Goal: Task Accomplishment & Management: Use online tool/utility

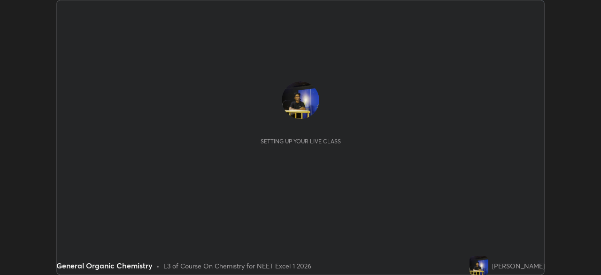
scroll to position [275, 600]
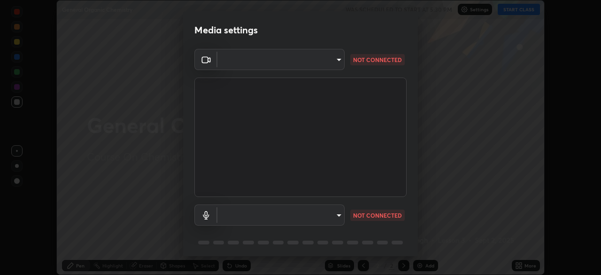
click at [336, 217] on body "Erase all General Organic Chemistry WAS SCHEDULED TO START AT 5:30 PM Settings …" at bounding box center [300, 137] width 601 height 275
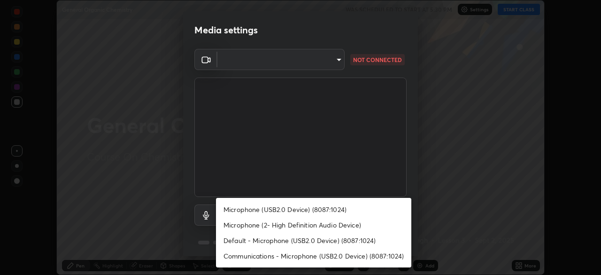
click at [262, 212] on li "Microphone (USB2.0 Device) (8087:1024)" at bounding box center [313, 208] width 195 height 15
type input "2a455b486ac50abef873348ad0d5f301f86c1fe67740972e3cb87f3ca1599d36"
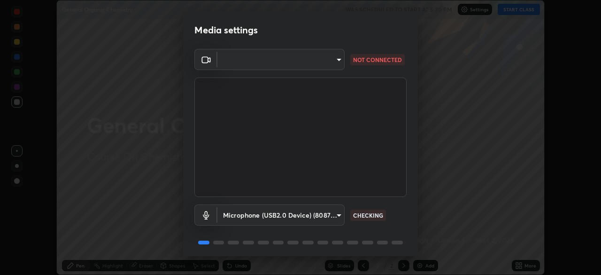
scroll to position [33, 0]
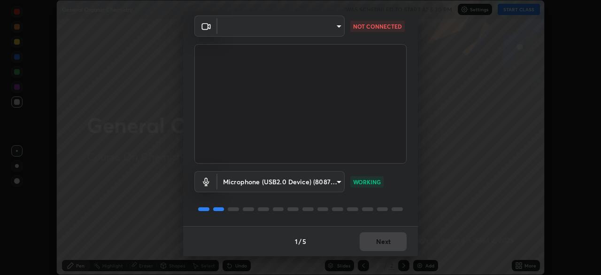
click at [377, 242] on div "1 / 5 Next" at bounding box center [300, 241] width 235 height 30
click at [373, 235] on div "1 / 5 Next" at bounding box center [300, 241] width 235 height 30
click at [335, 25] on body "Erase all General Organic Chemistry WAS SCHEDULED TO START AT 5:30 PM Settings …" at bounding box center [300, 137] width 601 height 275
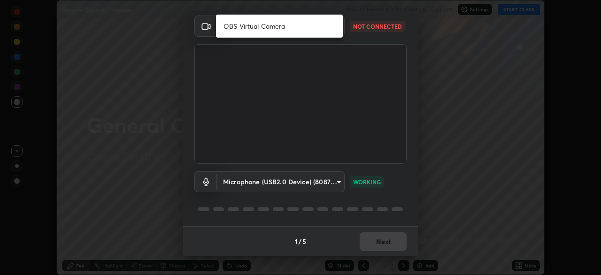
click at [252, 26] on li "OBS Virtual Camera" at bounding box center [279, 25] width 127 height 15
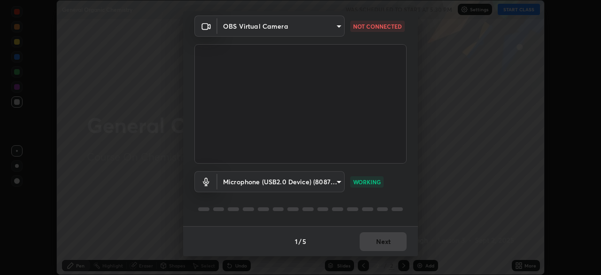
type input "10c8dbec9fea8714e851149f086745559f6986ef1ff378429fc70f4e92fa04f8"
click at [375, 243] on button "Next" at bounding box center [383, 241] width 47 height 19
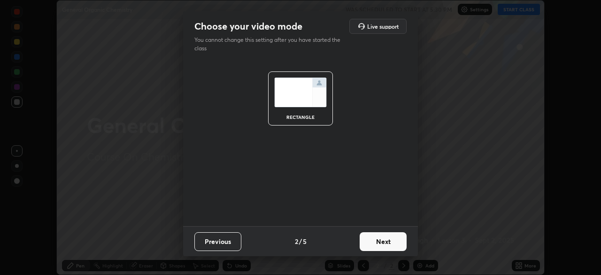
scroll to position [0, 0]
click at [377, 243] on button "Next" at bounding box center [383, 241] width 47 height 19
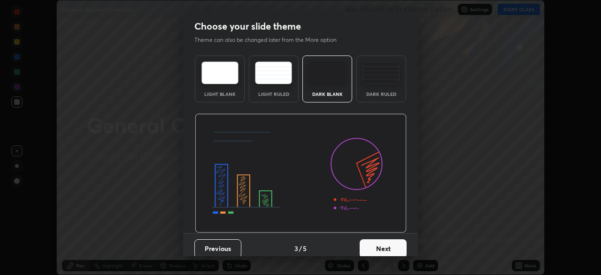
click at [377, 252] on button "Next" at bounding box center [383, 248] width 47 height 19
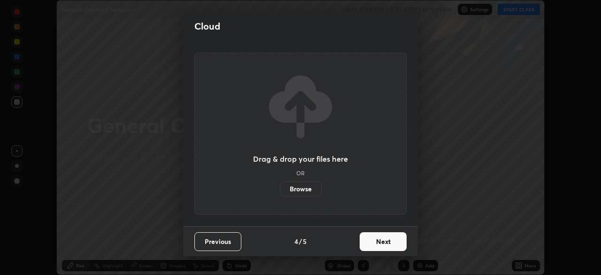
click at [375, 246] on button "Next" at bounding box center [383, 241] width 47 height 19
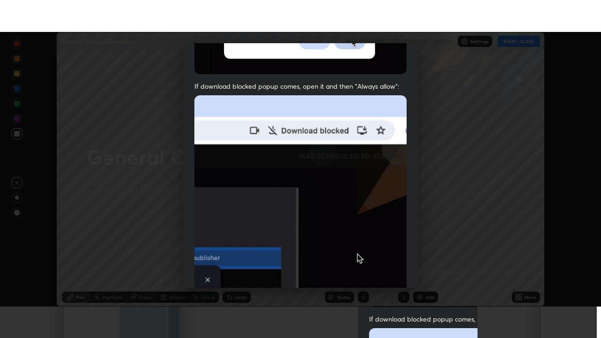
scroll to position [225, 0]
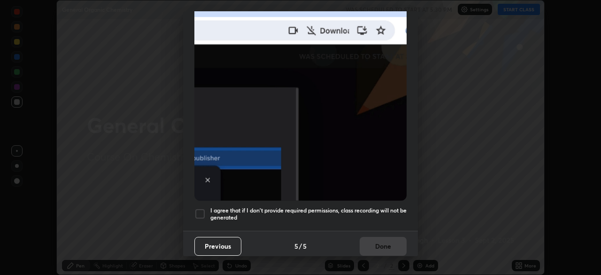
click at [197, 208] on div at bounding box center [199, 213] width 11 height 11
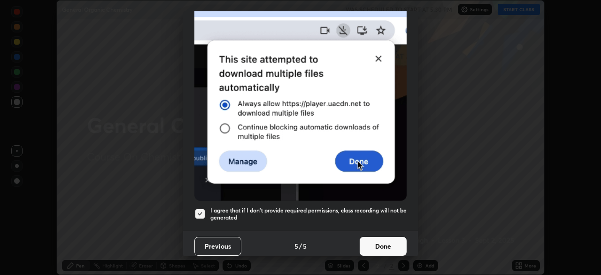
click at [382, 241] on button "Done" at bounding box center [383, 246] width 47 height 19
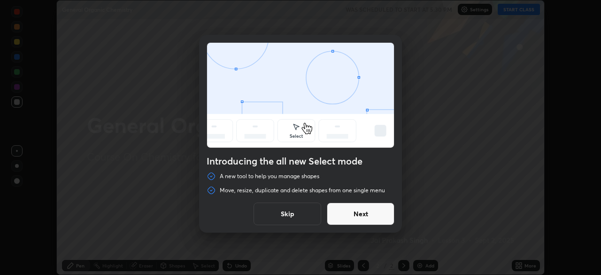
click at [356, 212] on button "Next" at bounding box center [361, 213] width 68 height 23
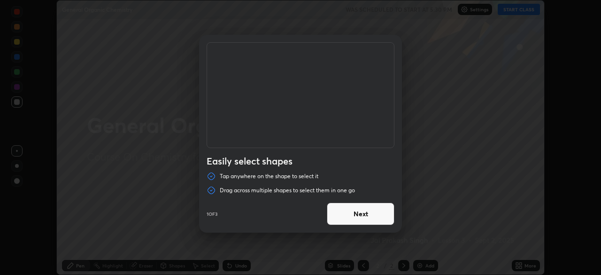
click at [351, 212] on button "Next" at bounding box center [361, 213] width 68 height 23
click at [358, 214] on button "Next" at bounding box center [361, 213] width 68 height 23
click at [358, 215] on button "Done" at bounding box center [361, 213] width 68 height 23
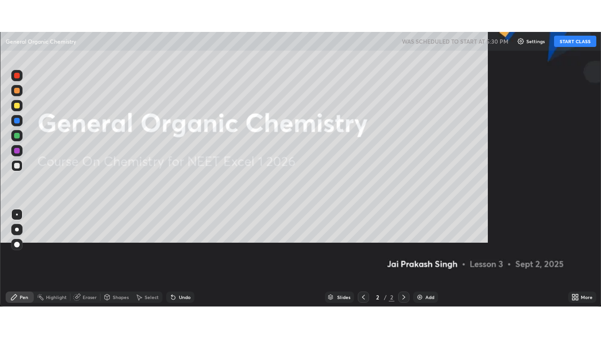
scroll to position [338, 601]
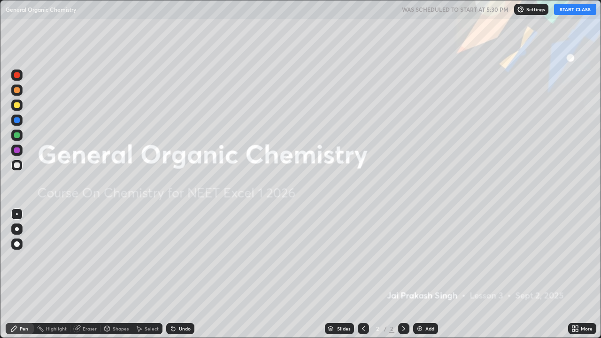
click at [570, 13] on button "START CLASS" at bounding box center [575, 9] width 42 height 11
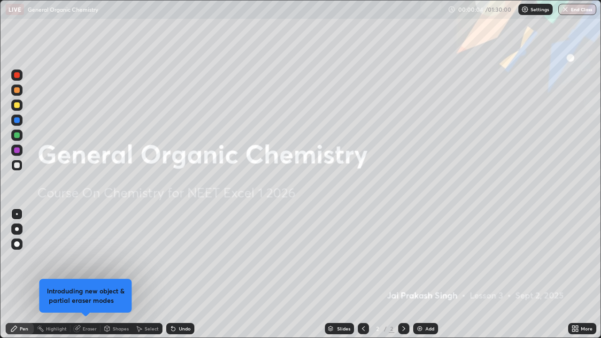
click at [426, 274] on div "Add" at bounding box center [429, 328] width 9 height 5
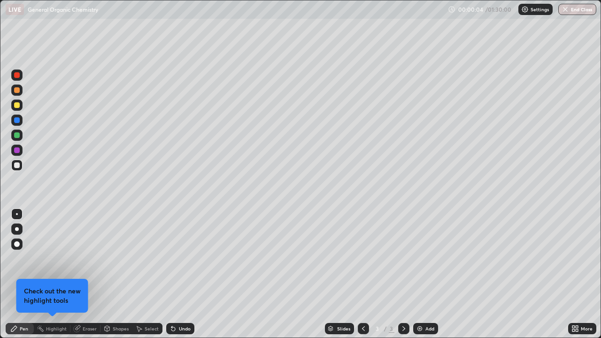
click at [423, 274] on div "Add" at bounding box center [425, 328] width 25 height 11
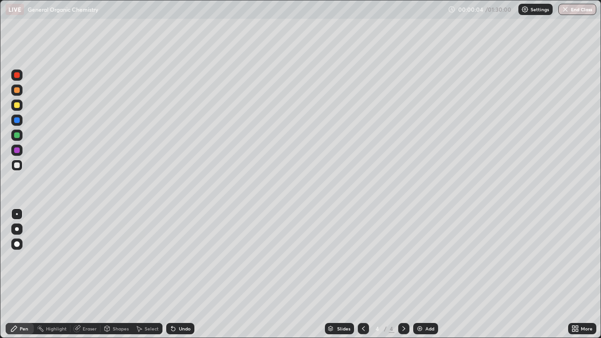
click at [424, 274] on div "Add" at bounding box center [425, 328] width 25 height 11
click at [423, 274] on div "Add" at bounding box center [425, 328] width 25 height 11
click at [424, 274] on div "Add" at bounding box center [425, 328] width 25 height 11
click at [425, 274] on div "Add" at bounding box center [425, 328] width 25 height 11
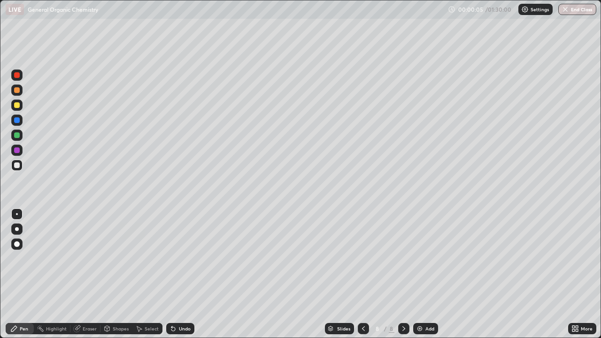
click at [424, 274] on div "Add" at bounding box center [425, 328] width 25 height 11
click at [362, 274] on icon at bounding box center [363, 329] width 8 height 8
click at [361, 274] on icon at bounding box center [363, 329] width 8 height 8
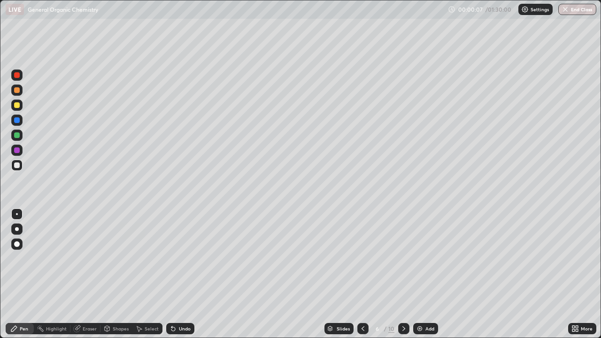
click at [361, 274] on icon at bounding box center [363, 329] width 8 height 8
click at [362, 274] on icon at bounding box center [363, 329] width 8 height 8
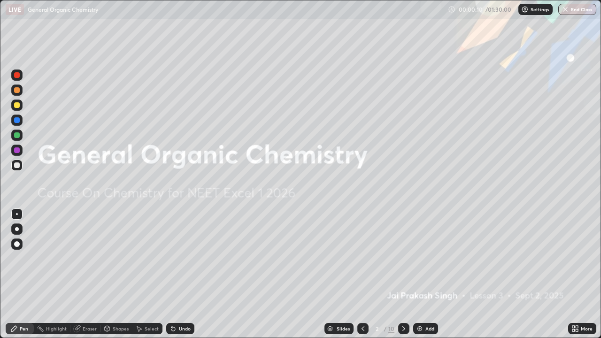
click at [398, 274] on div at bounding box center [403, 328] width 11 height 19
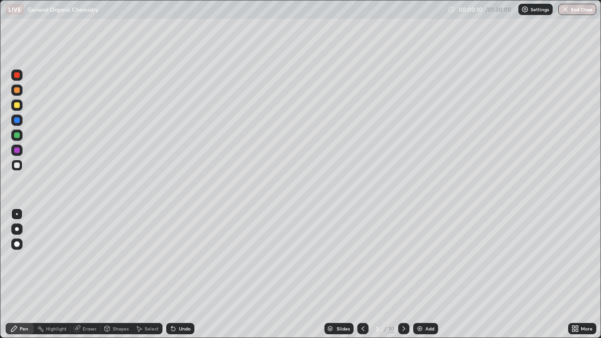
click at [400, 274] on icon at bounding box center [404, 329] width 8 height 8
click at [358, 274] on div at bounding box center [362, 328] width 11 height 11
click at [403, 274] on icon at bounding box center [404, 329] width 8 height 8
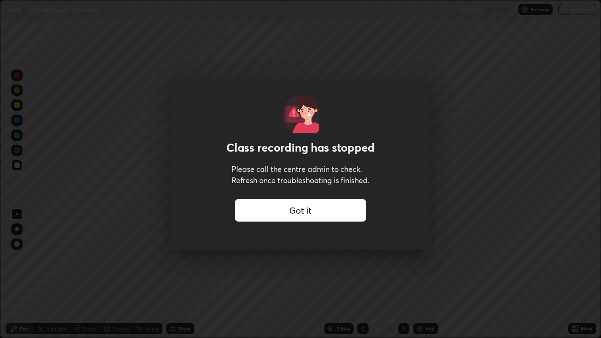
click at [292, 208] on div "Got it" at bounding box center [300, 210] width 131 height 23
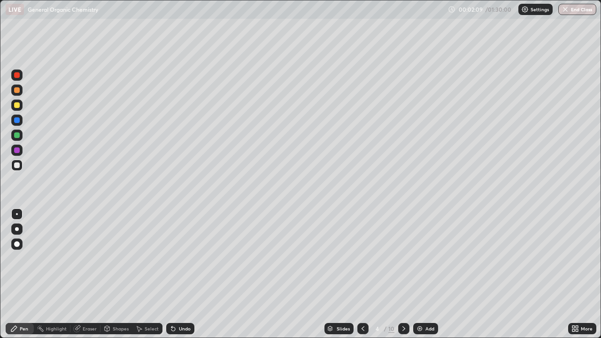
click at [357, 274] on div at bounding box center [362, 328] width 11 height 19
click at [403, 274] on icon at bounding box center [404, 329] width 8 height 8
click at [84, 274] on div "Eraser" at bounding box center [90, 328] width 14 height 5
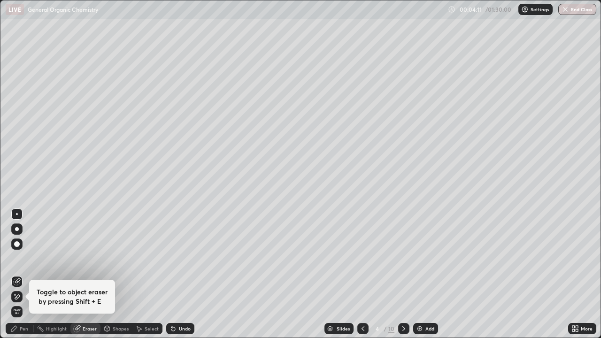
click at [46, 274] on div "Highlight" at bounding box center [56, 328] width 21 height 5
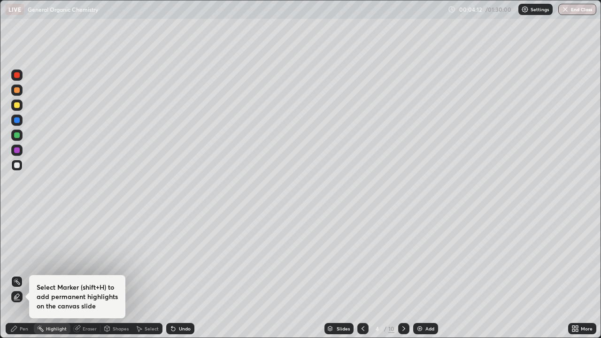
click at [24, 274] on div "Pen" at bounding box center [24, 328] width 8 height 5
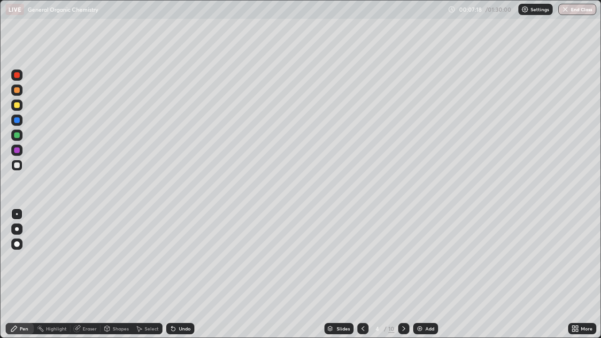
click at [79, 274] on icon at bounding box center [77, 327] width 5 height 5
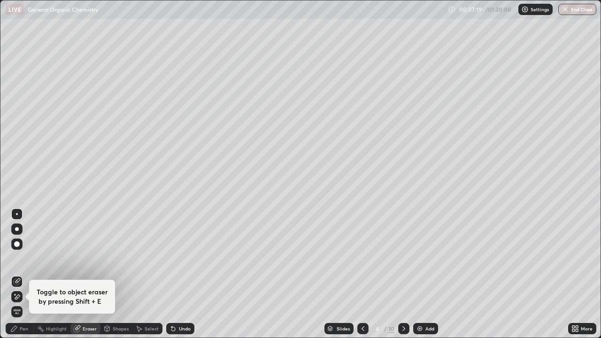
click at [22, 274] on div "Pen" at bounding box center [24, 328] width 8 height 5
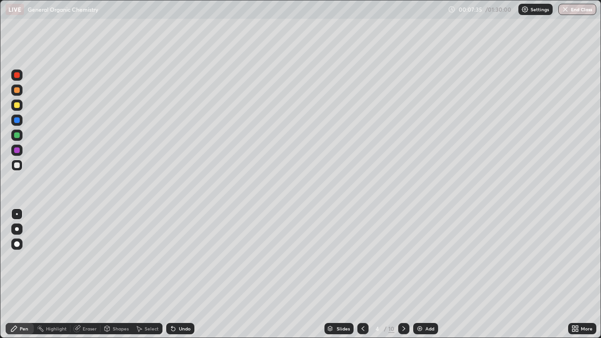
click at [81, 274] on div "Eraser" at bounding box center [85, 328] width 30 height 11
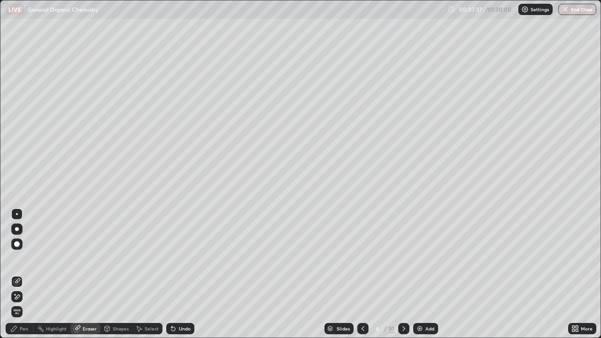
click at [15, 274] on icon at bounding box center [14, 329] width 8 height 8
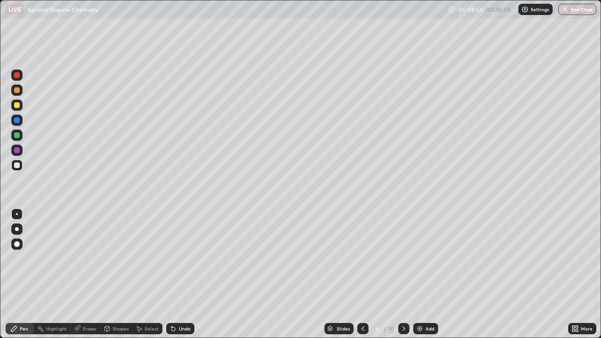
click at [403, 274] on icon at bounding box center [404, 329] width 8 height 8
click at [83, 274] on div "Eraser" at bounding box center [90, 328] width 14 height 5
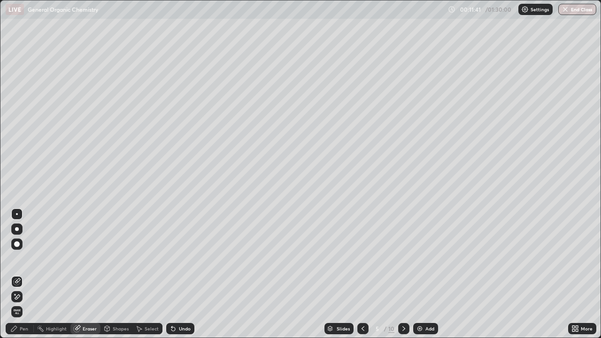
click at [23, 274] on div "Pen" at bounding box center [24, 328] width 8 height 5
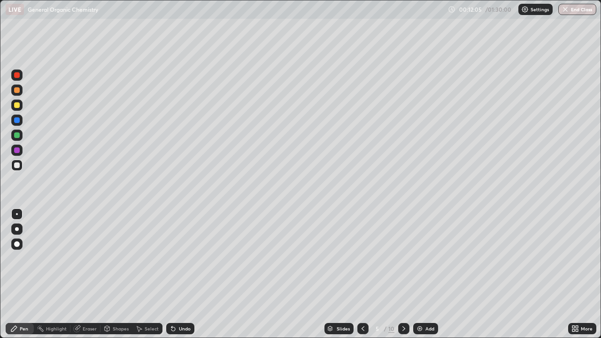
click at [87, 274] on div "Eraser" at bounding box center [90, 328] width 14 height 5
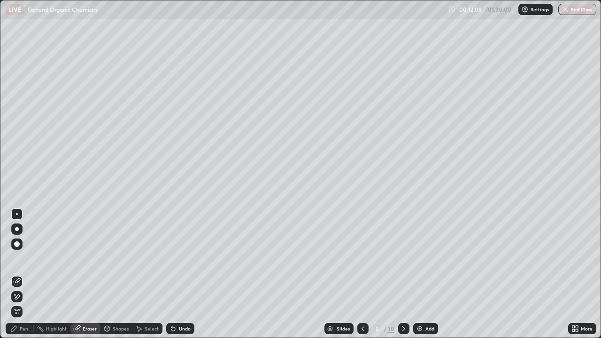
click at [24, 274] on div "Pen" at bounding box center [24, 328] width 8 height 5
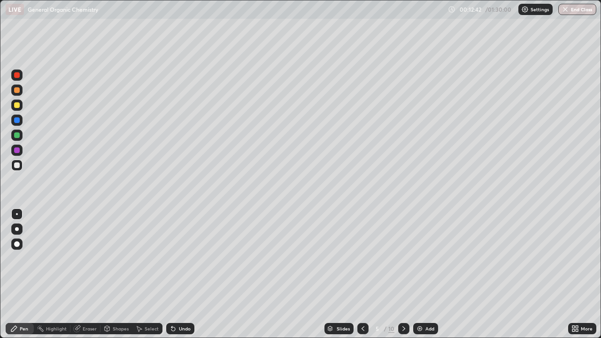
click at [78, 274] on icon at bounding box center [77, 329] width 8 height 8
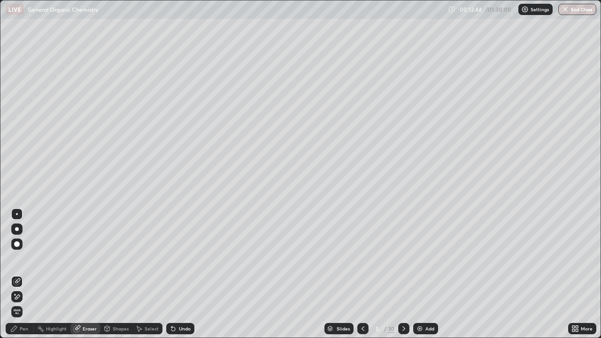
click at [17, 274] on icon at bounding box center [14, 329] width 8 height 8
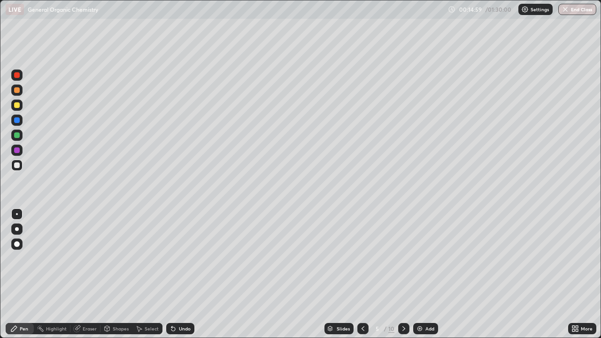
click at [403, 274] on icon at bounding box center [404, 329] width 8 height 8
click at [80, 274] on div "Eraser" at bounding box center [85, 328] width 30 height 11
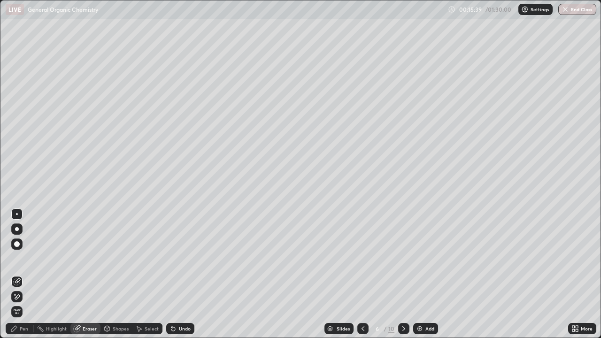
click at [23, 274] on div "Pen" at bounding box center [24, 328] width 8 height 5
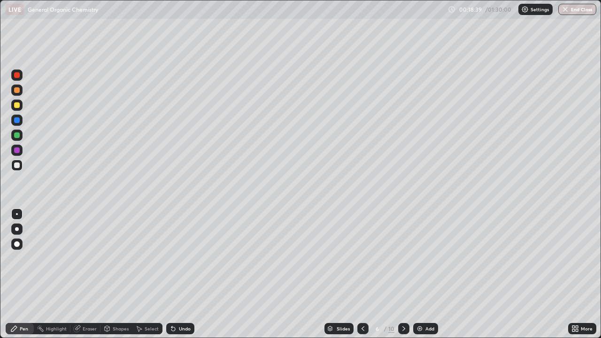
click at [402, 274] on icon at bounding box center [404, 329] width 8 height 8
click at [13, 134] on div at bounding box center [16, 135] width 11 height 11
click at [17, 104] on div at bounding box center [17, 105] width 6 height 6
click at [403, 274] on icon at bounding box center [404, 329] width 8 height 8
click at [92, 274] on div "Eraser" at bounding box center [90, 328] width 14 height 5
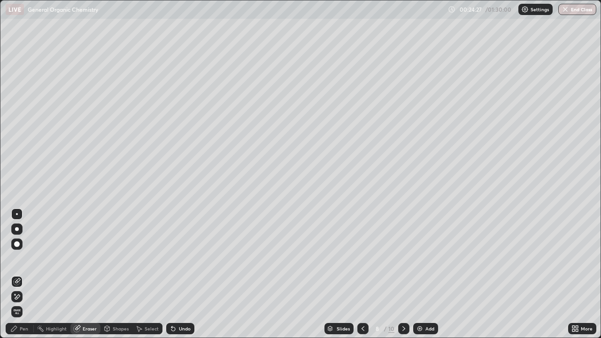
click at [29, 274] on div "Pen" at bounding box center [20, 328] width 28 height 11
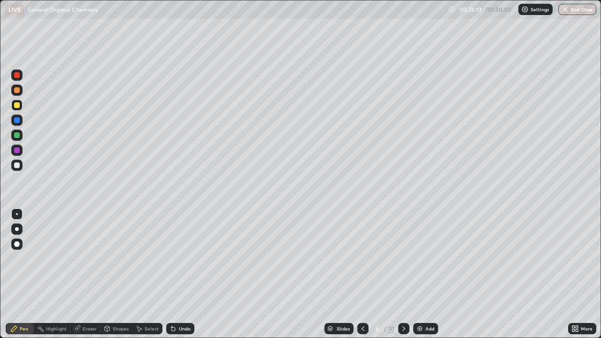
click at [16, 165] on div at bounding box center [17, 165] width 6 height 6
click at [78, 274] on icon at bounding box center [77, 327] width 5 height 5
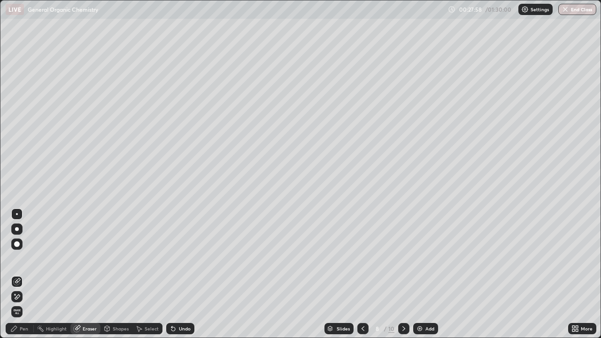
click at [23, 274] on div "Pen" at bounding box center [24, 328] width 8 height 5
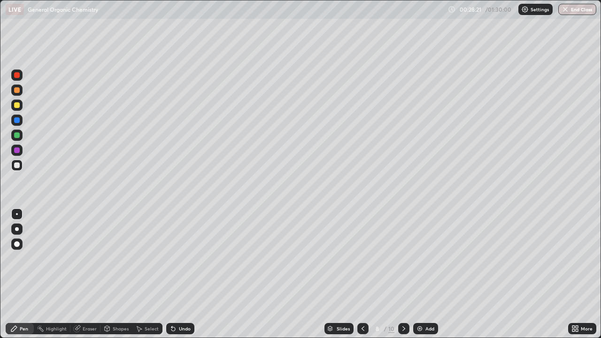
click at [83, 274] on div "Eraser" at bounding box center [90, 328] width 14 height 5
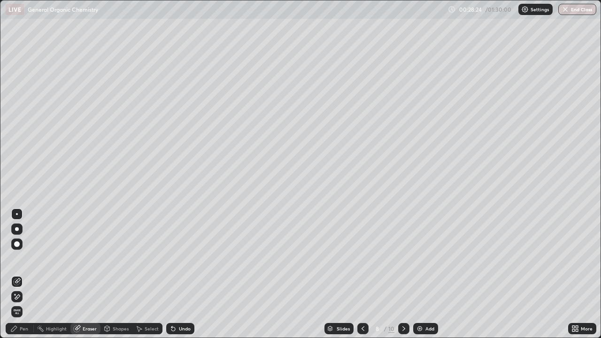
click at [25, 274] on div "Pen" at bounding box center [24, 328] width 8 height 5
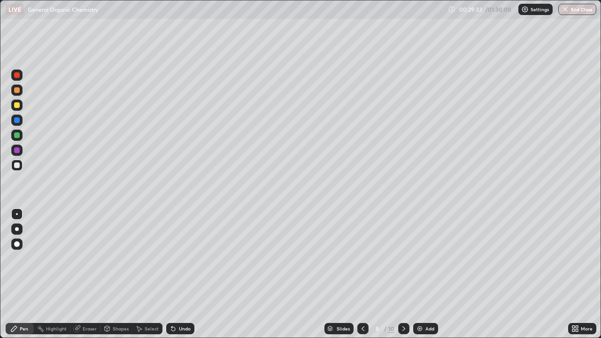
click at [399, 274] on div at bounding box center [403, 328] width 11 height 11
click at [362, 274] on icon at bounding box center [363, 329] width 8 height 8
click at [405, 274] on icon at bounding box center [404, 329] width 8 height 8
click at [358, 274] on div at bounding box center [362, 328] width 11 height 11
click at [77, 274] on icon at bounding box center [77, 329] width 6 height 6
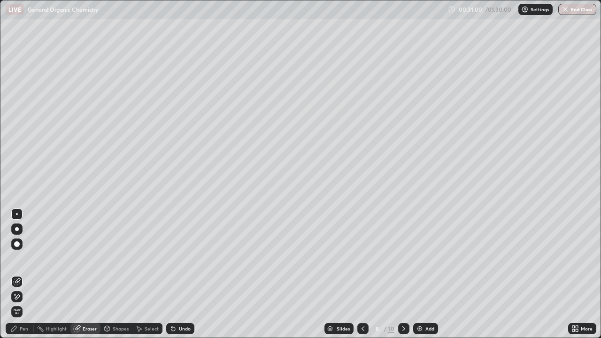
click at [23, 274] on div "Pen" at bounding box center [24, 328] width 8 height 5
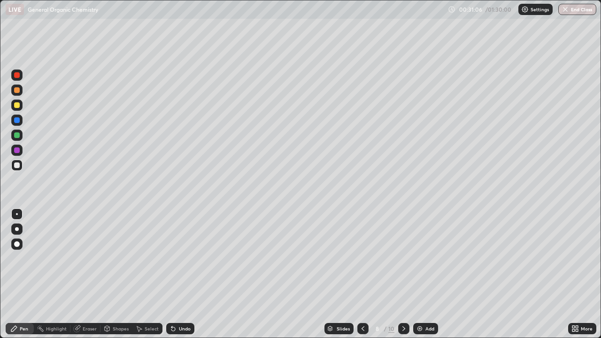
click at [402, 274] on icon at bounding box center [403, 328] width 3 height 5
click at [402, 274] on icon at bounding box center [404, 329] width 8 height 8
click at [85, 274] on div "Eraser" at bounding box center [90, 328] width 14 height 5
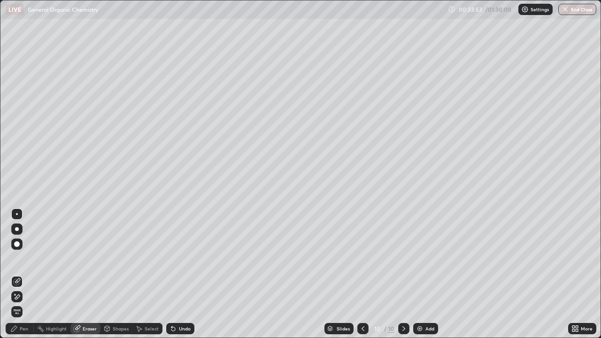
click at [23, 274] on div "Pen" at bounding box center [24, 328] width 8 height 5
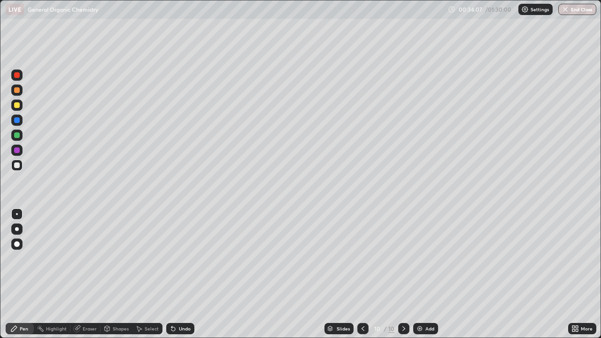
click at [81, 274] on div "Eraser" at bounding box center [85, 328] width 30 height 11
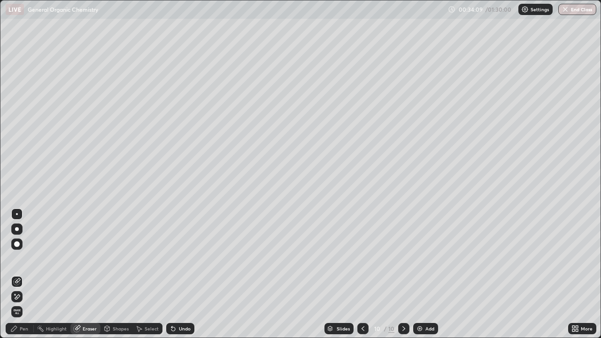
click at [24, 274] on div "Pen" at bounding box center [24, 328] width 8 height 5
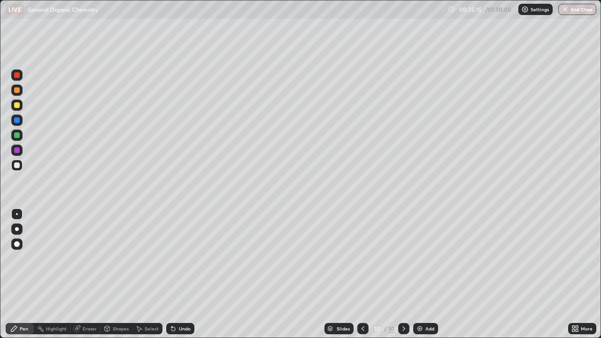
click at [420, 274] on img at bounding box center [420, 329] width 8 height 8
click at [362, 274] on icon at bounding box center [364, 329] width 8 height 8
click at [361, 274] on icon at bounding box center [364, 329] width 8 height 8
click at [362, 274] on icon at bounding box center [364, 329] width 8 height 8
click at [405, 274] on div at bounding box center [403, 328] width 11 height 11
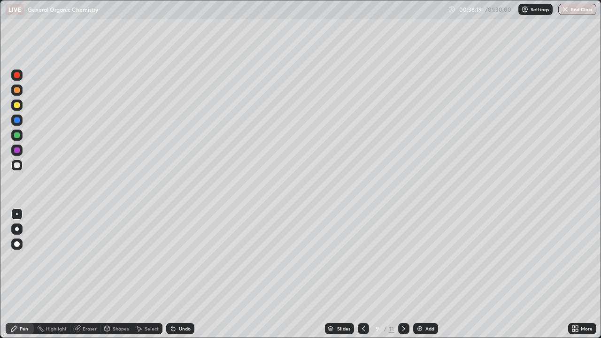
click at [403, 274] on icon at bounding box center [404, 329] width 8 height 8
click at [361, 274] on icon at bounding box center [364, 329] width 8 height 8
click at [362, 274] on icon at bounding box center [364, 329] width 8 height 8
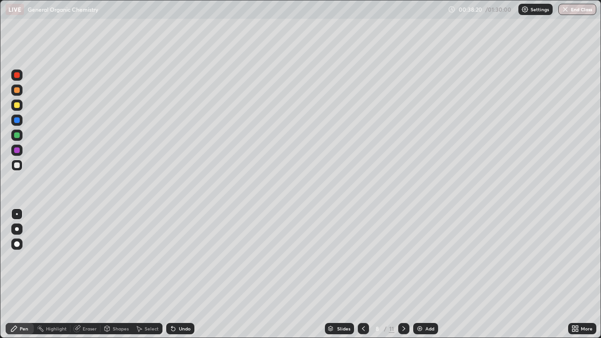
click at [404, 274] on icon at bounding box center [403, 328] width 3 height 5
click at [403, 274] on icon at bounding box center [404, 329] width 8 height 8
click at [398, 274] on div at bounding box center [403, 328] width 11 height 11
click at [362, 274] on icon at bounding box center [364, 329] width 8 height 8
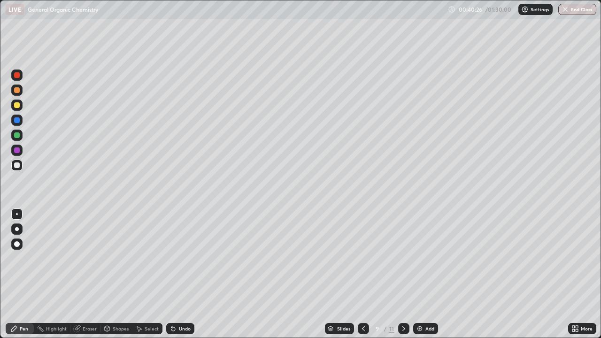
click at [362, 274] on div at bounding box center [363, 328] width 11 height 11
click at [403, 274] on icon at bounding box center [404, 329] width 8 height 8
click at [402, 274] on icon at bounding box center [404, 329] width 8 height 8
click at [19, 106] on div at bounding box center [17, 105] width 6 height 6
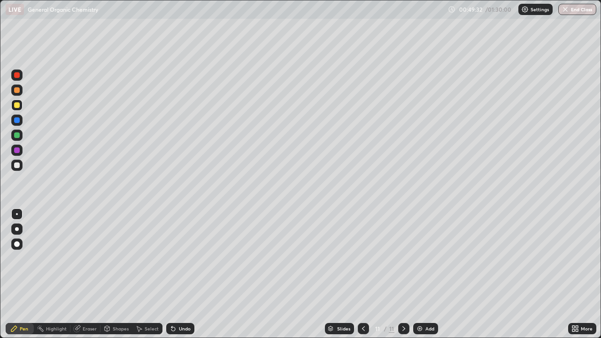
click at [359, 274] on div at bounding box center [363, 328] width 11 height 11
click at [362, 274] on icon at bounding box center [364, 329] width 8 height 8
click at [401, 274] on icon at bounding box center [404, 329] width 8 height 8
click at [403, 274] on icon at bounding box center [404, 329] width 8 height 8
click at [17, 165] on div at bounding box center [17, 165] width 6 height 6
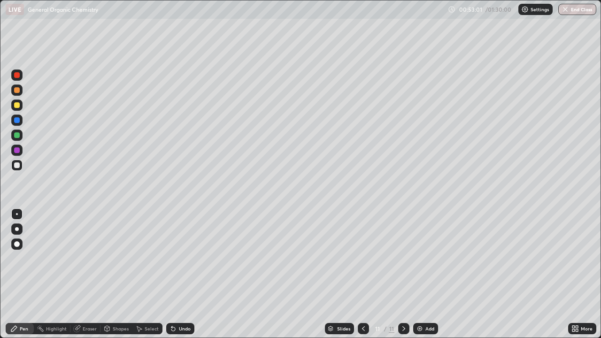
click at [16, 138] on div at bounding box center [17, 135] width 6 height 6
click at [398, 274] on div at bounding box center [403, 328] width 11 height 11
click at [418, 274] on img at bounding box center [420, 329] width 8 height 8
click at [84, 274] on div "Eraser" at bounding box center [85, 328] width 30 height 11
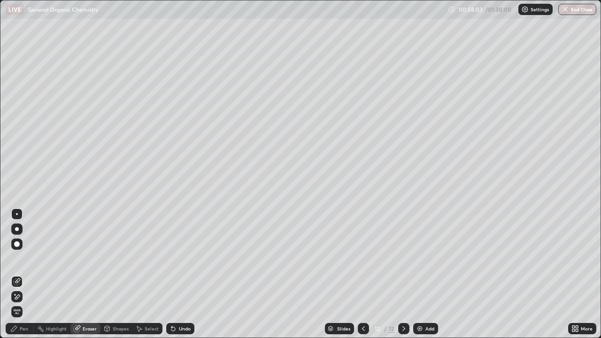
click at [21, 274] on div "Pen" at bounding box center [24, 328] width 8 height 5
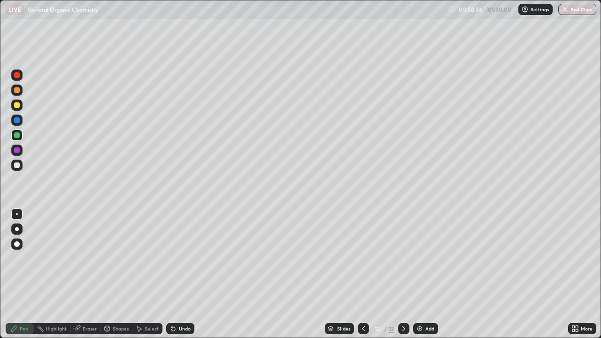
click at [79, 274] on icon at bounding box center [77, 329] width 8 height 8
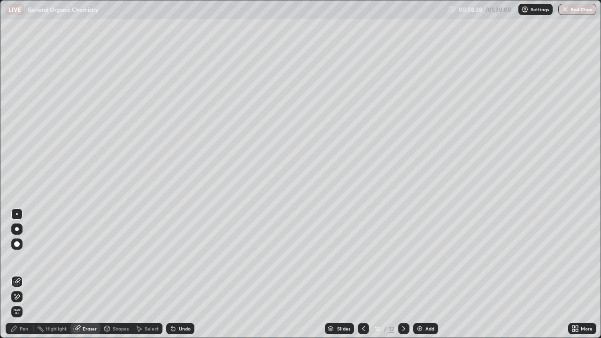
click at [23, 274] on div "Pen" at bounding box center [24, 328] width 8 height 5
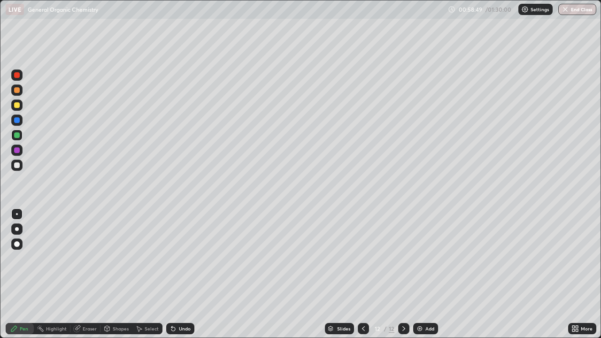
click at [84, 274] on div "Eraser" at bounding box center [90, 328] width 14 height 5
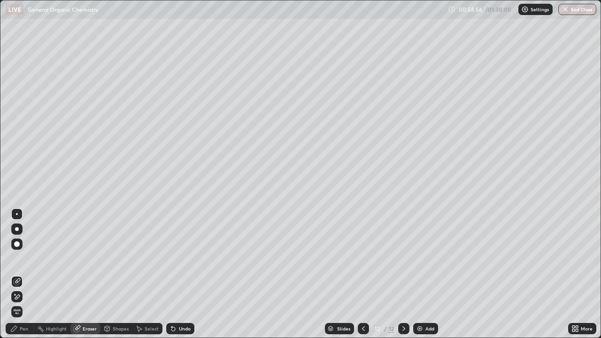
click at [22, 274] on div "Pen" at bounding box center [24, 328] width 8 height 5
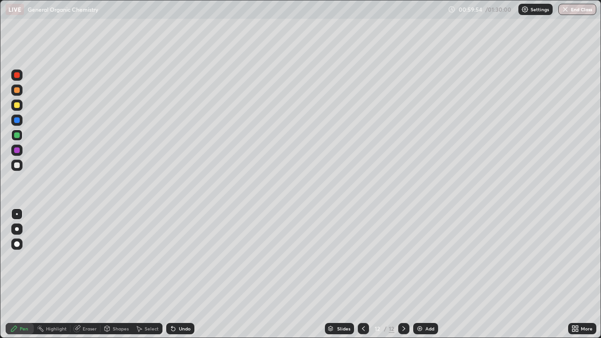
click at [78, 274] on icon at bounding box center [77, 327] width 5 height 5
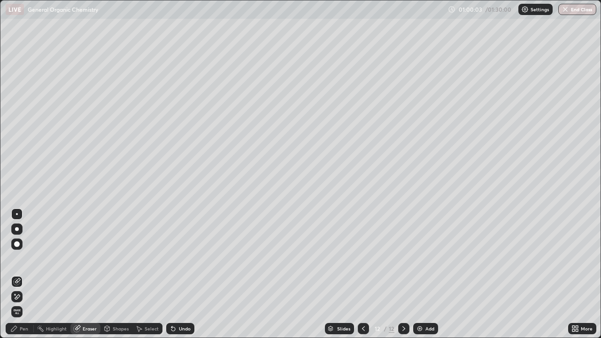
click at [48, 274] on div "Highlight" at bounding box center [56, 328] width 21 height 5
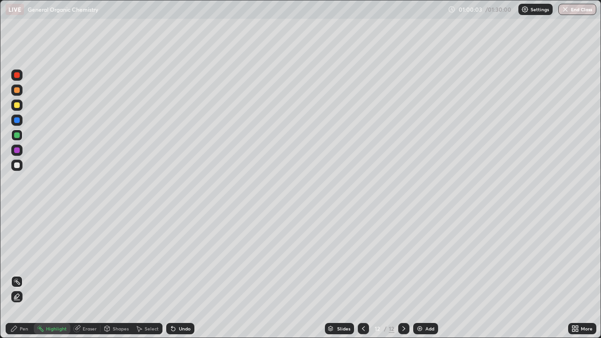
click at [22, 274] on div "Pen" at bounding box center [20, 328] width 28 height 11
click at [84, 274] on div "Eraser" at bounding box center [90, 328] width 14 height 5
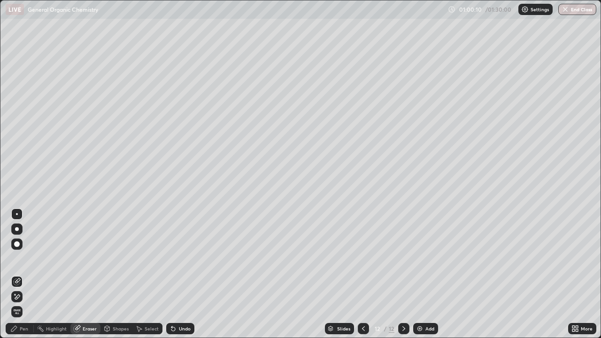
click at [25, 274] on div "Pen" at bounding box center [24, 328] width 8 height 5
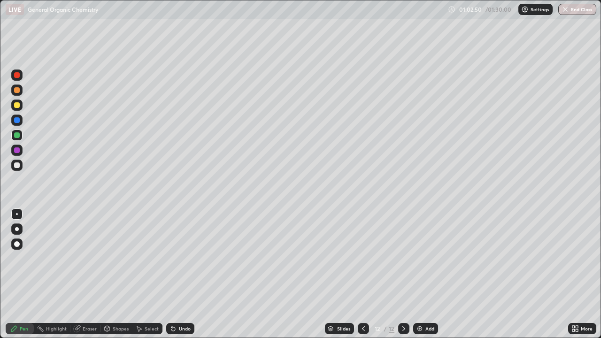
click at [398, 274] on div at bounding box center [403, 328] width 11 height 11
click at [421, 274] on img at bounding box center [420, 329] width 8 height 8
click at [361, 274] on icon at bounding box center [364, 329] width 8 height 8
click at [0, 274] on div "Pen Highlight Eraser Shapes Select Undo Slides 12 / 13 Add More" at bounding box center [300, 328] width 601 height 19
click at [83, 274] on div "Eraser" at bounding box center [90, 328] width 14 height 5
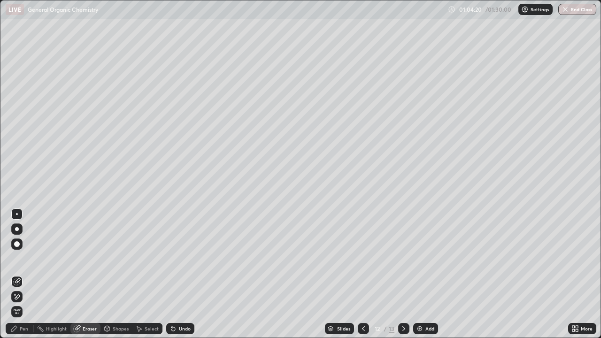
click at [24, 274] on div "Pen" at bounding box center [24, 328] width 8 height 5
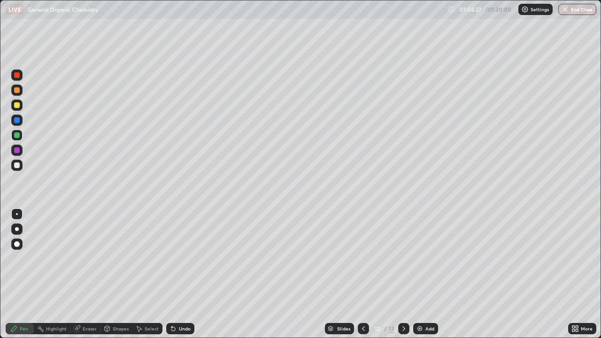
click at [17, 168] on div at bounding box center [17, 165] width 6 height 6
click at [570, 274] on div "More" at bounding box center [582, 328] width 28 height 19
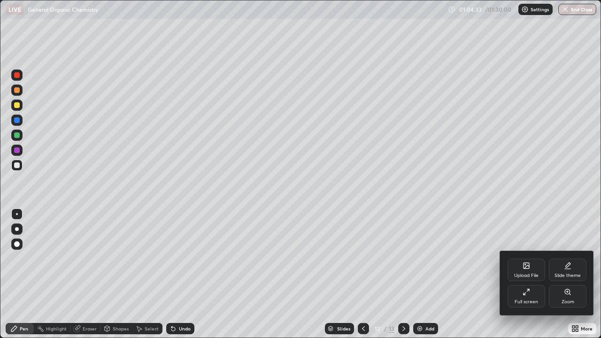
click at [567, 274] on div "Upload File Slide theme Full screen Zoom" at bounding box center [547, 283] width 94 height 64
click at [570, 274] on div "Upload File Slide theme Full screen Zoom" at bounding box center [547, 283] width 94 height 64
click at [554, 274] on div at bounding box center [300, 169] width 601 height 338
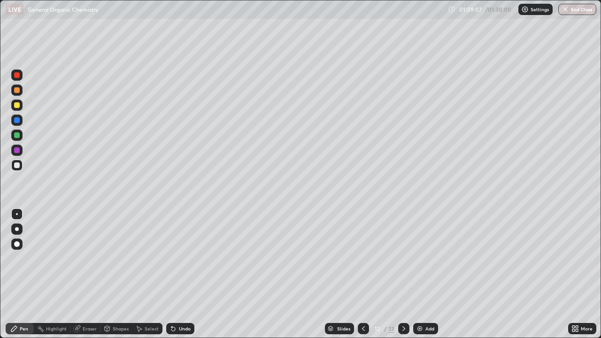
click at [402, 274] on icon at bounding box center [404, 329] width 8 height 8
click at [426, 274] on div "Add" at bounding box center [429, 328] width 9 height 5
click at [85, 274] on div "Eraser" at bounding box center [90, 328] width 14 height 5
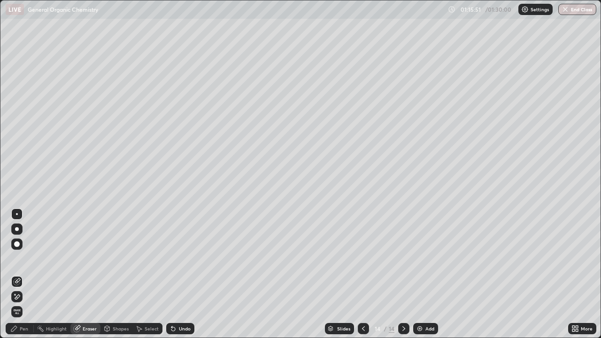
click at [31, 274] on div "Pen" at bounding box center [20, 328] width 28 height 11
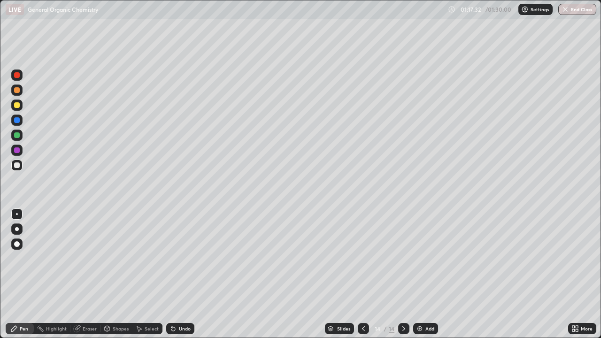
click at [418, 274] on img at bounding box center [420, 329] width 8 height 8
click at [17, 166] on div at bounding box center [17, 165] width 6 height 6
click at [18, 107] on div at bounding box center [17, 105] width 6 height 6
click at [15, 167] on div at bounding box center [17, 165] width 6 height 6
click at [422, 274] on div "Add" at bounding box center [425, 328] width 25 height 11
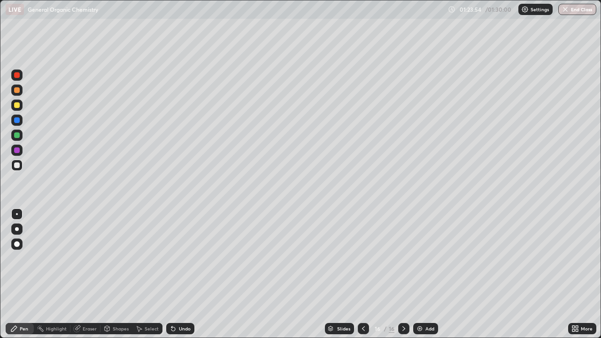
click at [16, 164] on div at bounding box center [17, 165] width 6 height 6
click at [18, 104] on div at bounding box center [17, 105] width 6 height 6
click at [83, 274] on div "Eraser" at bounding box center [85, 328] width 30 height 11
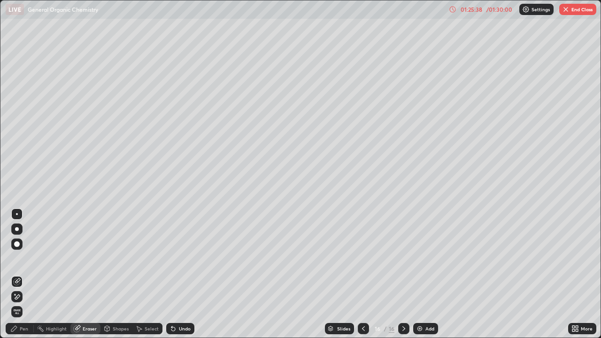
click at [25, 274] on div "Pen" at bounding box center [24, 328] width 8 height 5
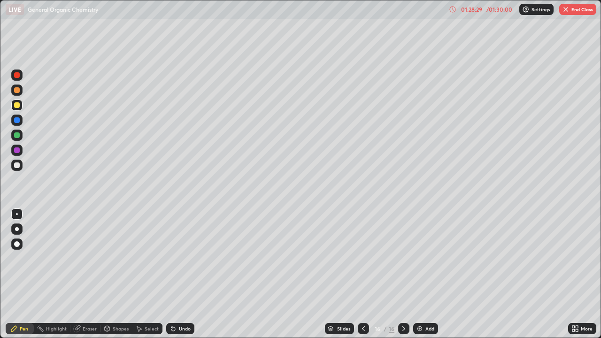
click at [16, 165] on div at bounding box center [17, 165] width 6 height 6
click at [583, 15] on button "End Class" at bounding box center [577, 9] width 37 height 11
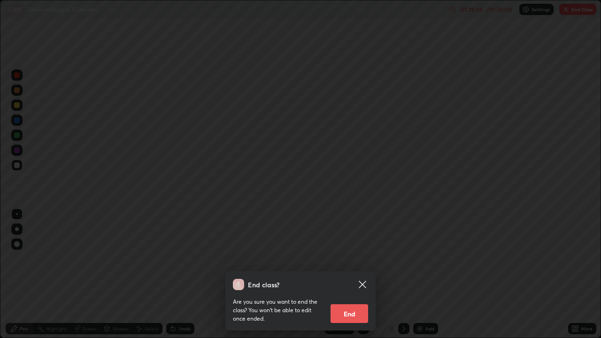
click at [452, 274] on div "End class? Are you sure you want to end the class? You won’t be able to edit on…" at bounding box center [300, 169] width 601 height 338
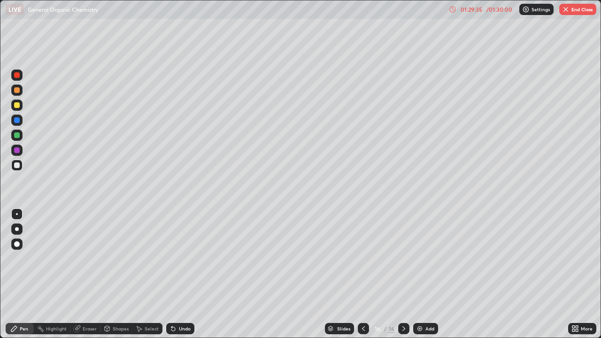
click at [577, 12] on button "End Class" at bounding box center [577, 9] width 37 height 11
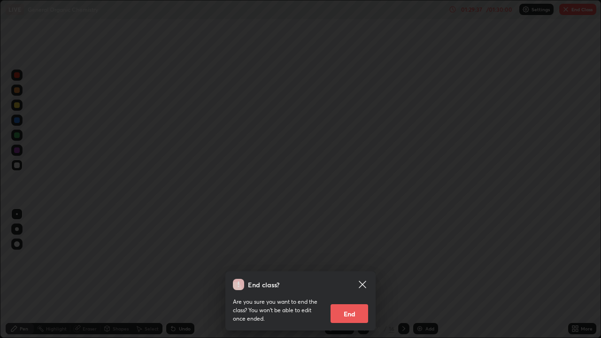
click at [353, 274] on button "End" at bounding box center [350, 313] width 38 height 19
